Goal: Navigation & Orientation: Find specific page/section

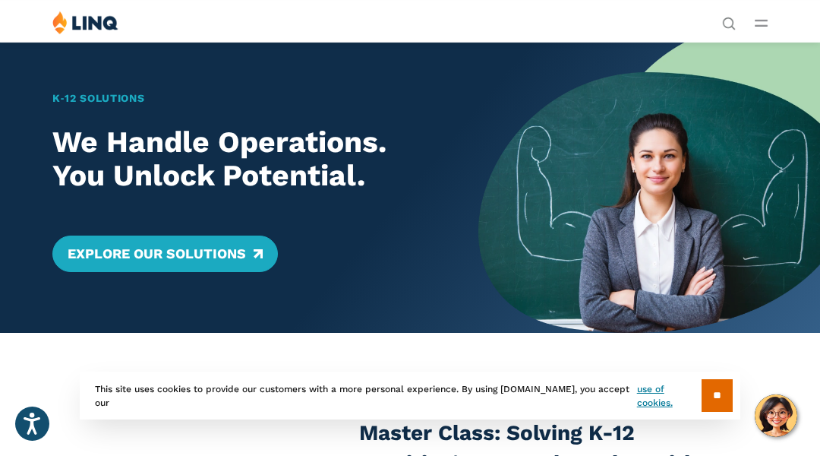
click at [76, 76] on div "K‑12 Solutions We Handle Operations. You Unlock Potential. Explore Our Solutions" at bounding box center [239, 187] width 479 height 291
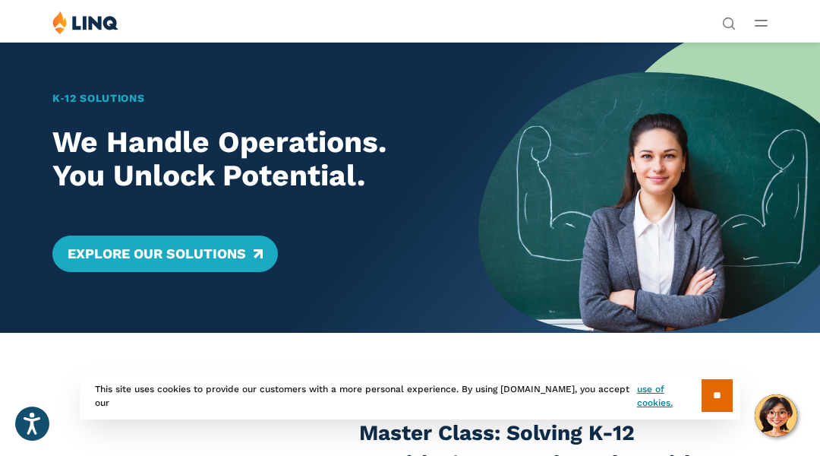
click at [76, 76] on div "K‑12 Solutions We Handle Operations. You Unlock Potential. Explore Our Solutions" at bounding box center [239, 187] width 479 height 291
